Goal: Task Accomplishment & Management: Use online tool/utility

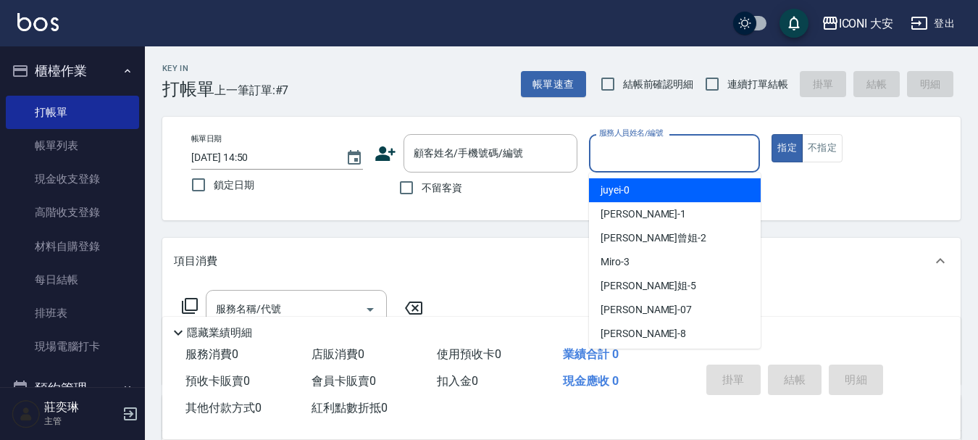
click at [628, 162] on input "服務人員姓名/編號" at bounding box center [674, 153] width 159 height 25
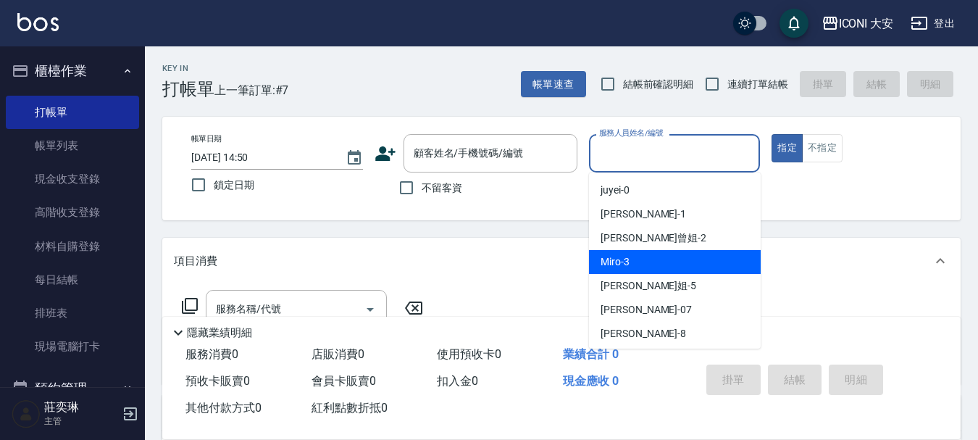
click at [647, 260] on div "Miro -3" at bounding box center [675, 262] width 172 height 24
type input "Miro-3"
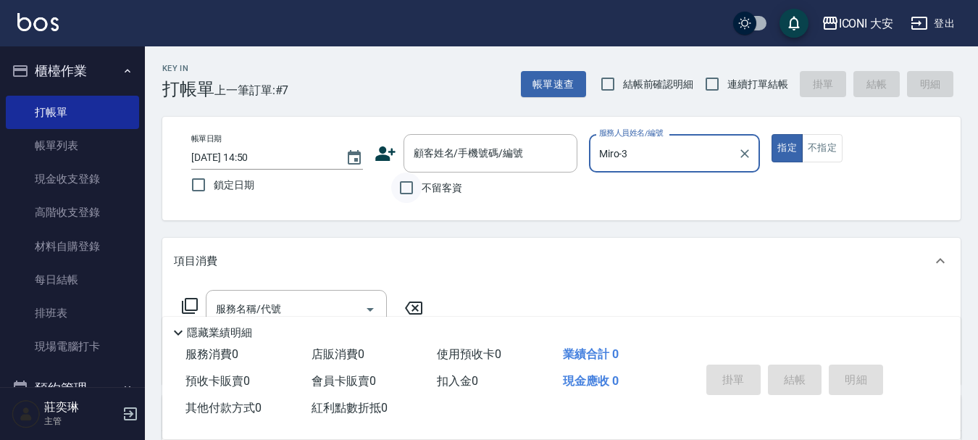
click at [409, 191] on input "不留客資" at bounding box center [406, 187] width 30 height 30
checkbox input "true"
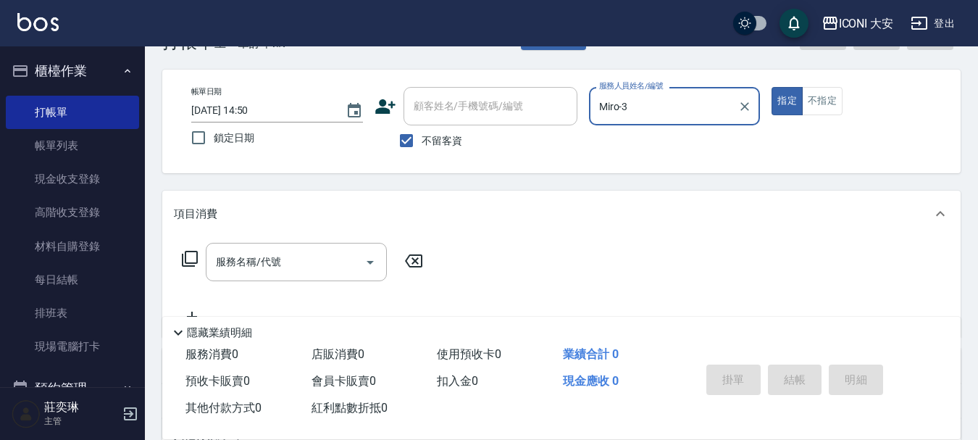
scroll to position [72, 0]
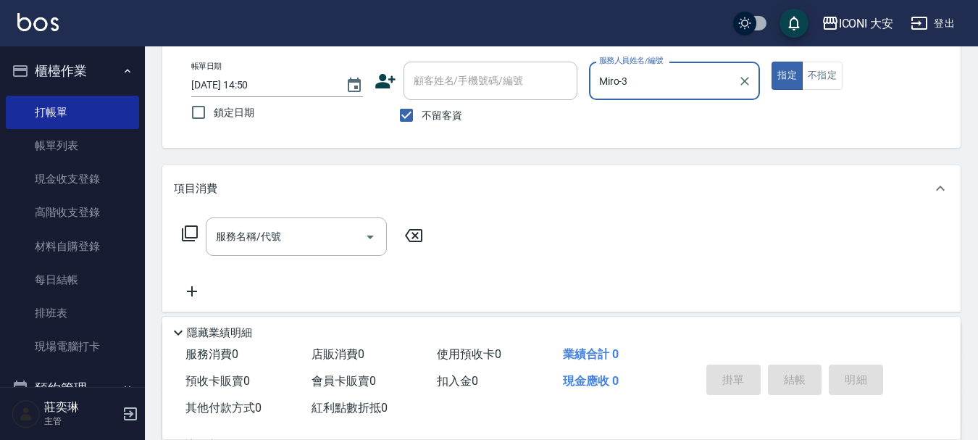
click at [190, 228] on icon at bounding box center [189, 233] width 17 height 17
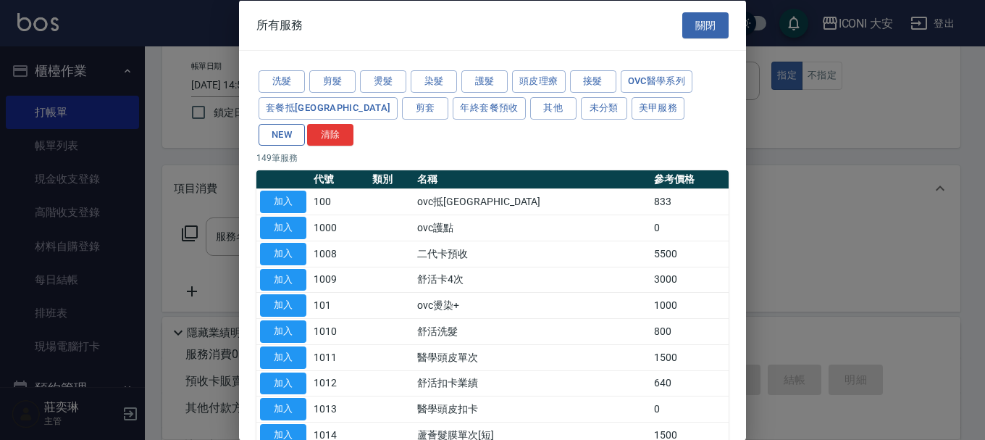
click at [305, 123] on button "NEW" at bounding box center [282, 134] width 46 height 22
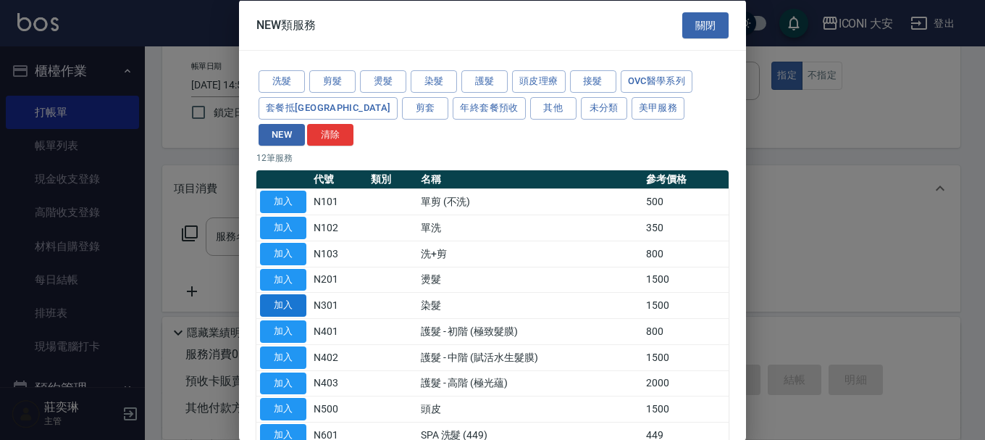
click at [285, 294] on button "加入" at bounding box center [283, 305] width 46 height 22
type input "染髮(N301)"
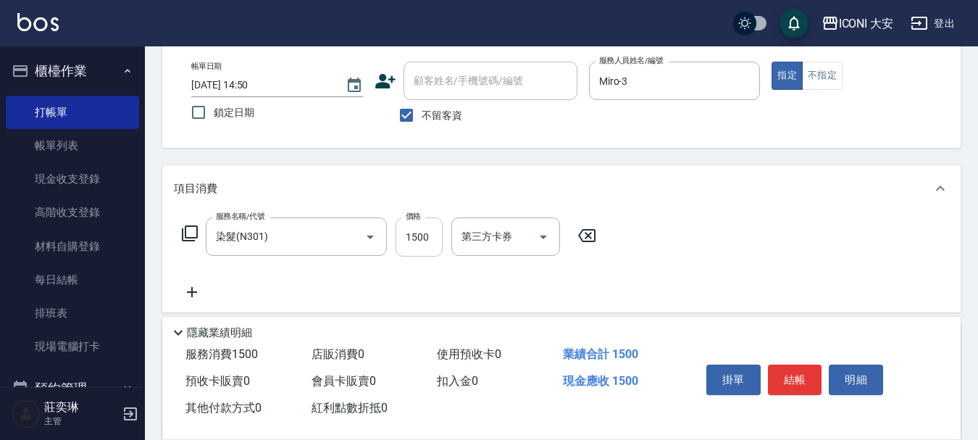
click at [419, 233] on input "1500" at bounding box center [418, 236] width 47 height 39
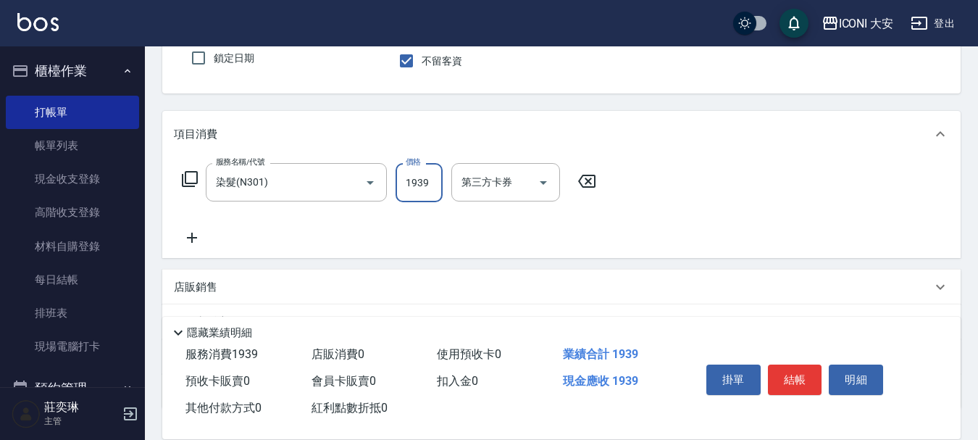
scroll to position [235, 0]
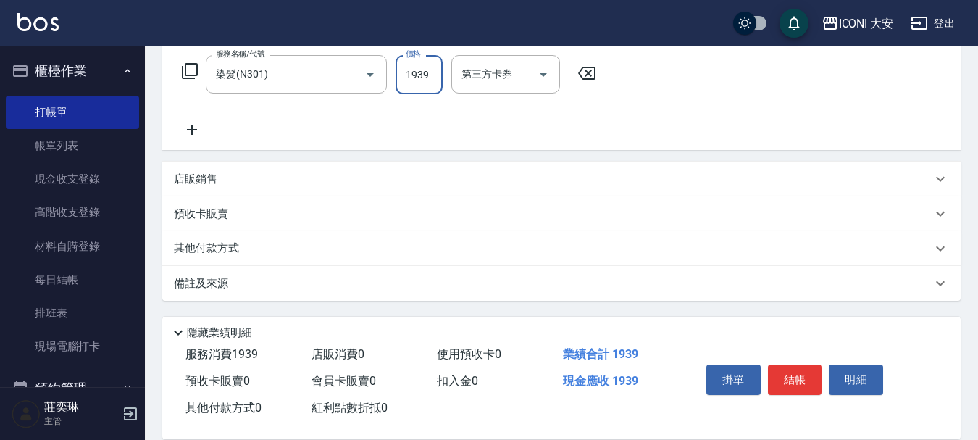
type input "1939"
click at [225, 241] on p "其他付款方式" at bounding box center [210, 248] width 72 height 16
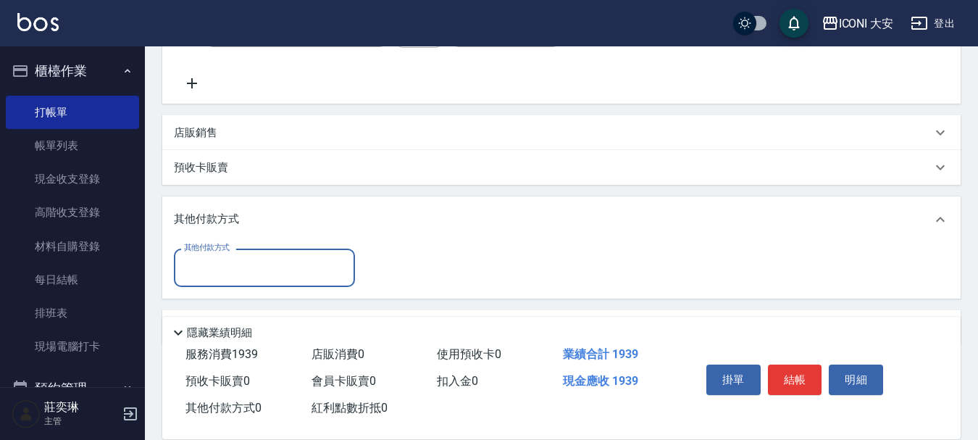
scroll to position [325, 0]
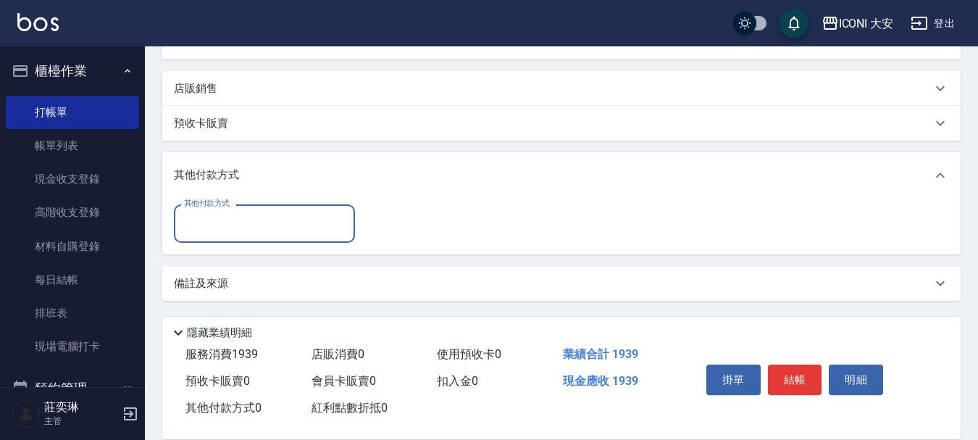
click at [275, 226] on input "其他付款方式" at bounding box center [264, 223] width 168 height 25
click at [241, 225] on input "其他付款方式" at bounding box center [264, 223] width 168 height 25
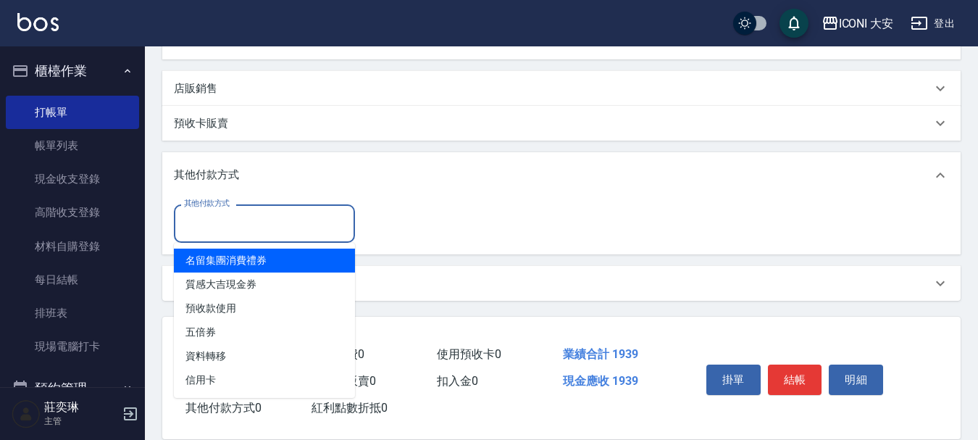
click at [258, 221] on input "其他付款方式" at bounding box center [264, 223] width 168 height 25
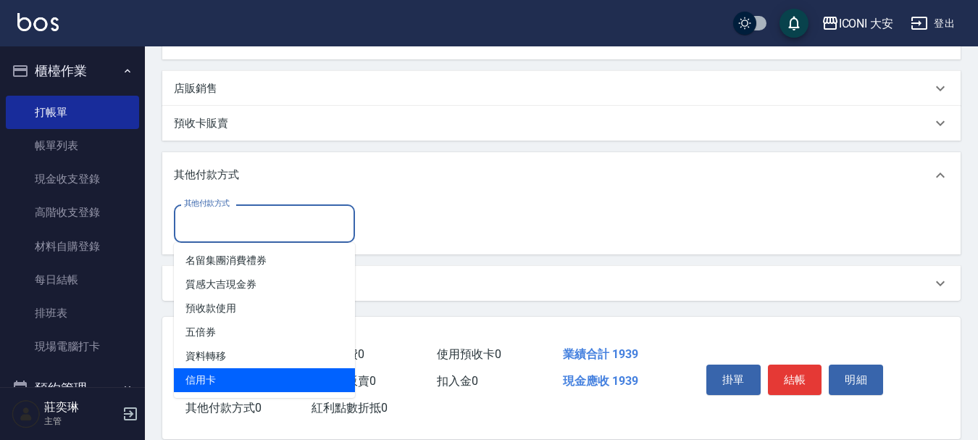
click at [275, 370] on span "信用卡" at bounding box center [264, 380] width 181 height 24
type input "信用卡"
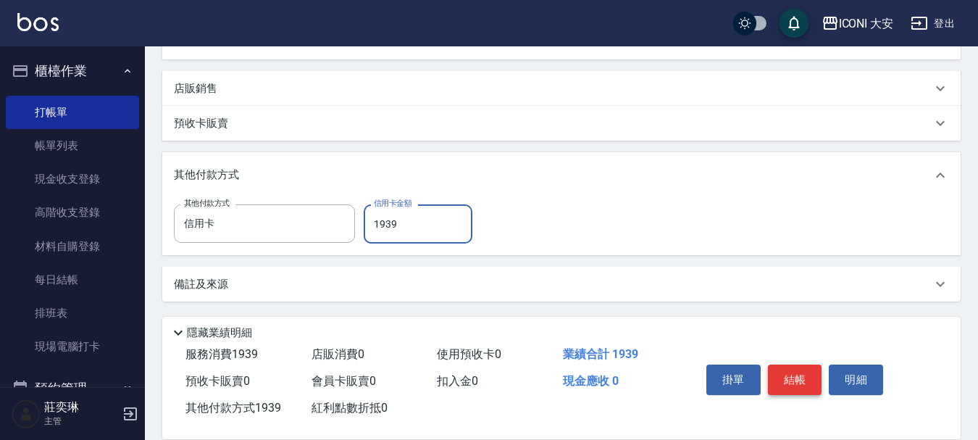
type input "1939"
click at [795, 373] on button "結帳" at bounding box center [795, 379] width 54 height 30
